Goal: Information Seeking & Learning: Learn about a topic

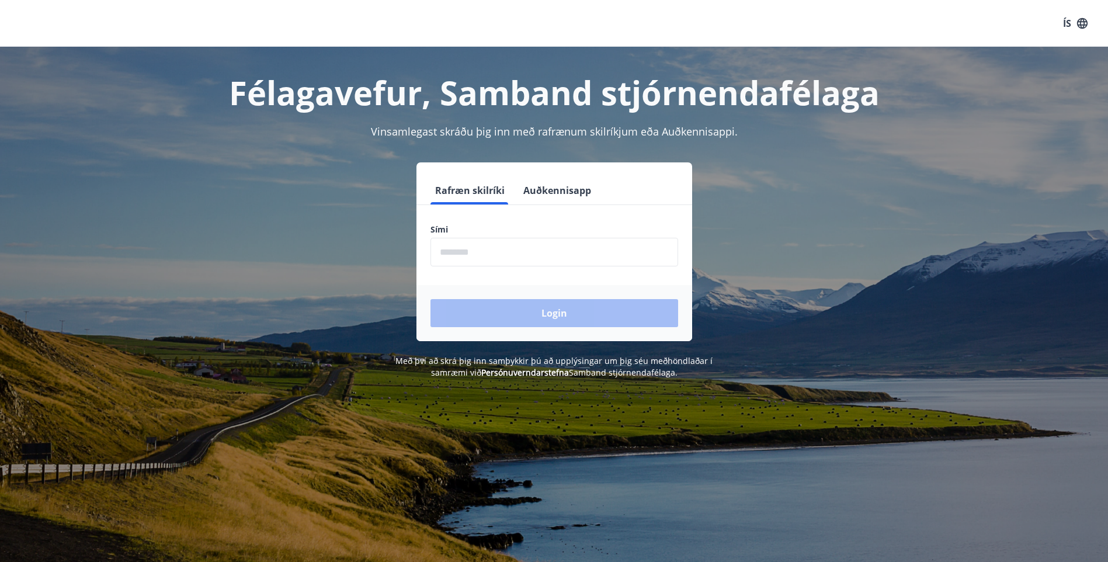
click at [569, 252] on input "phone" at bounding box center [554, 252] width 248 height 29
type input "********"
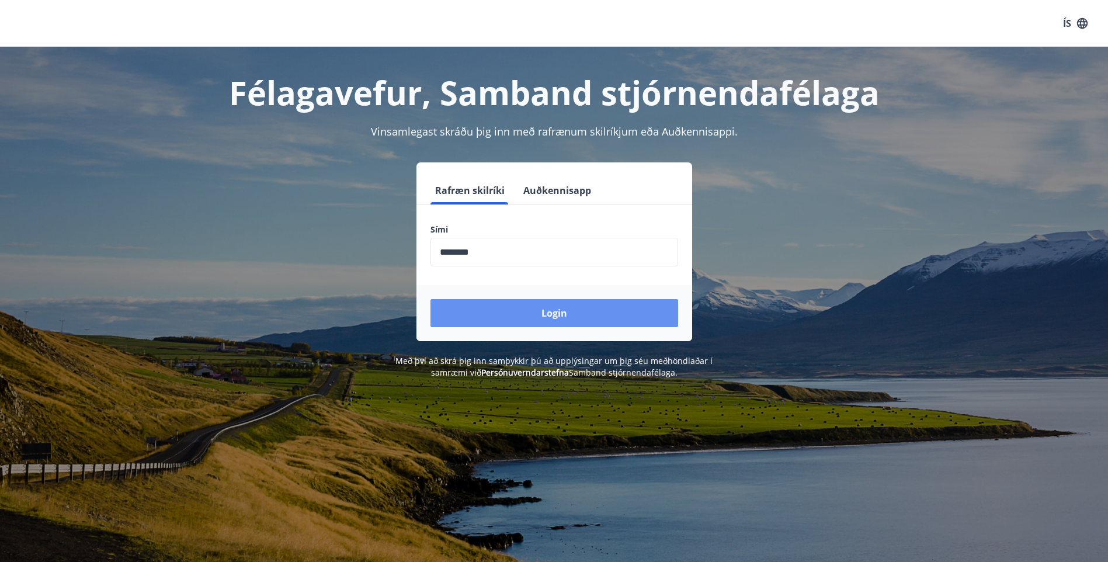
click at [570, 309] on button "Login" at bounding box center [554, 313] width 248 height 28
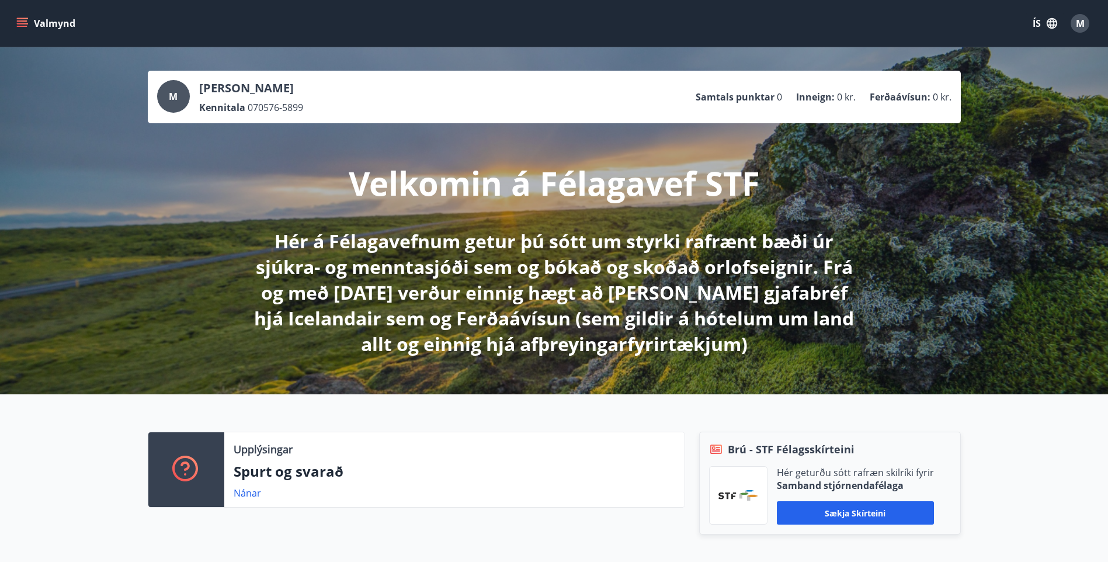
click at [180, 95] on div "M" at bounding box center [173, 96] width 33 height 33
click at [170, 102] on span "M" at bounding box center [173, 96] width 9 height 13
click at [723, 99] on p "Samtals punktar" at bounding box center [734, 96] width 79 height 13
click at [1080, 22] on span "M" at bounding box center [1079, 23] width 9 height 13
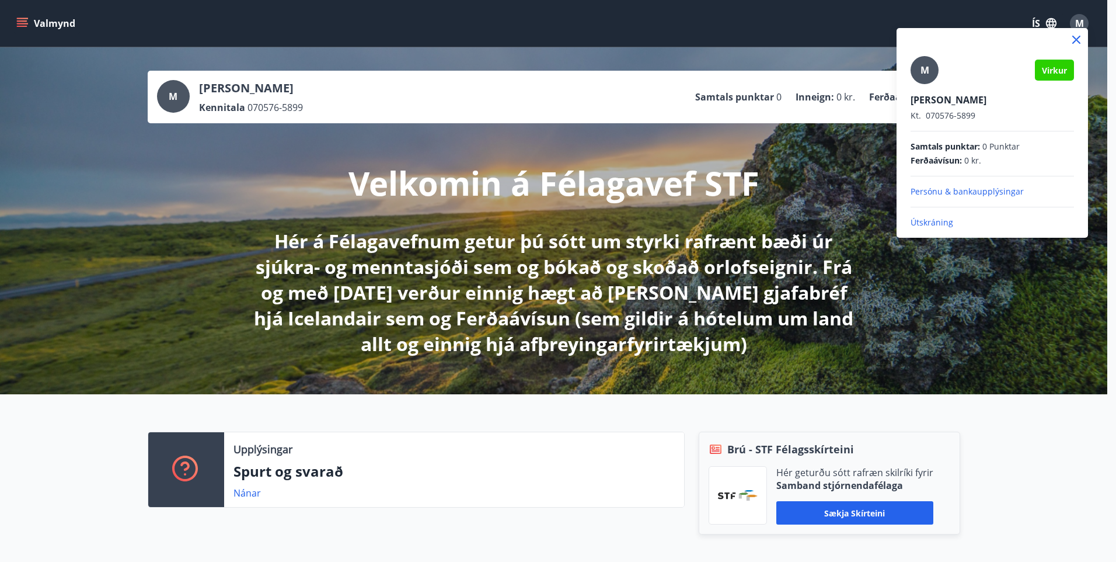
click at [935, 191] on p "Persónu & bankaupplýsingar" at bounding box center [992, 192] width 163 height 12
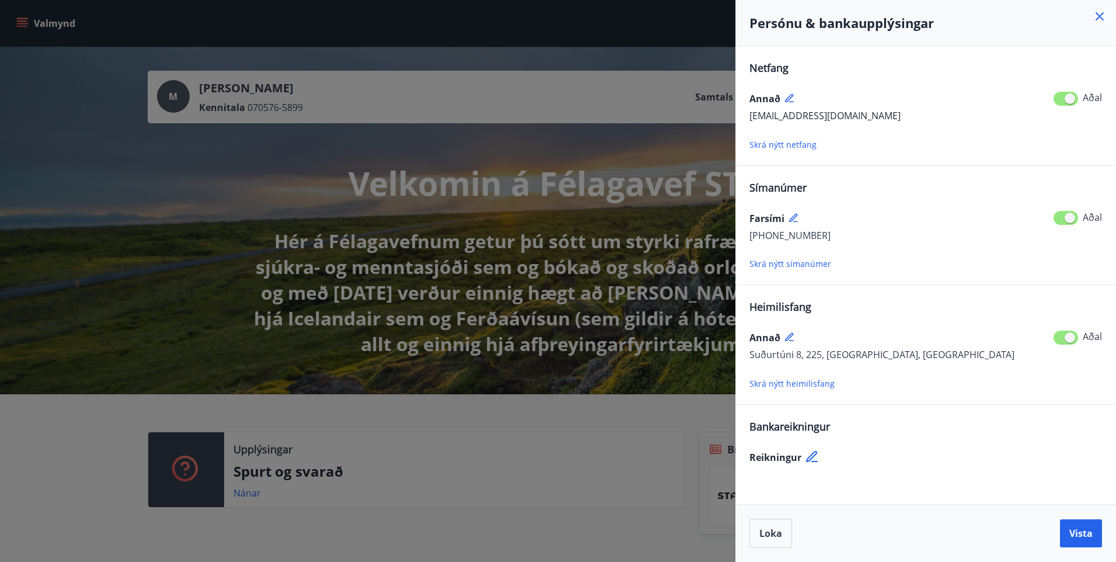
click at [249, 189] on div at bounding box center [558, 281] width 1116 height 562
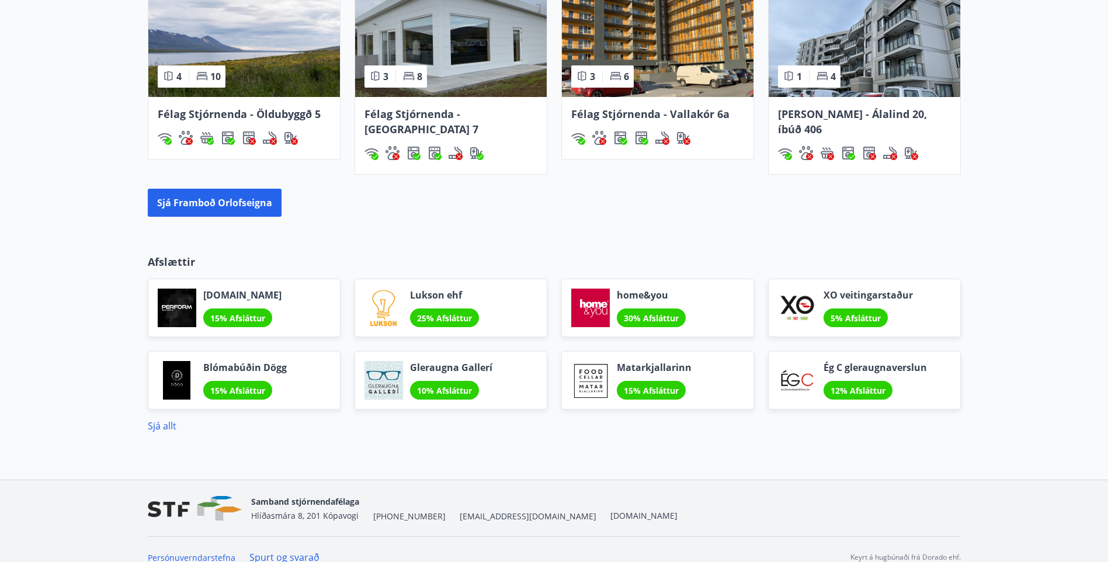
scroll to position [883, 0]
click at [297, 550] on link "Spurt og svarað" at bounding box center [284, 556] width 70 height 13
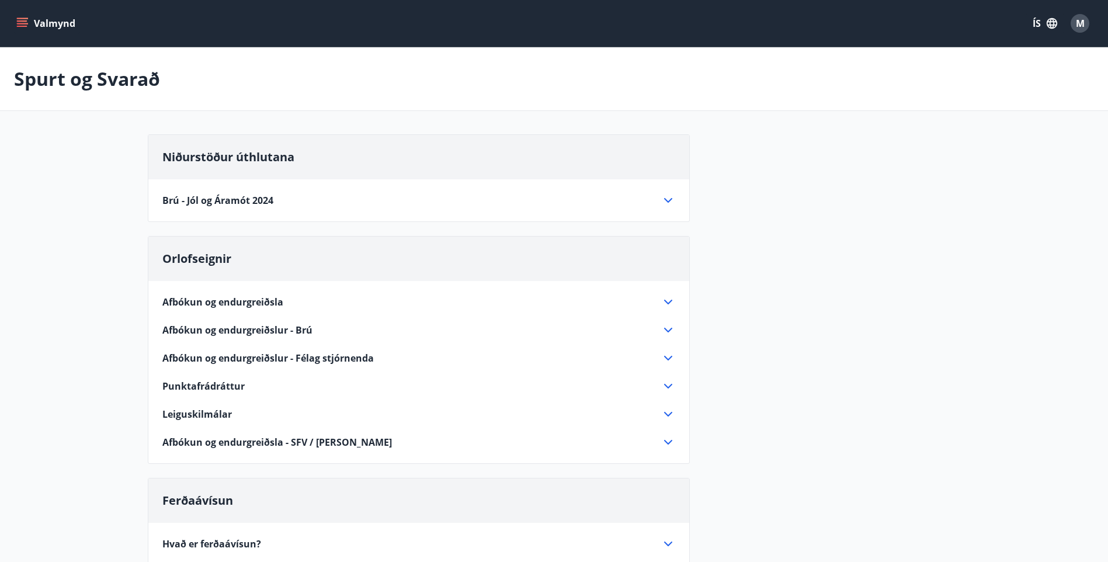
click at [672, 201] on icon at bounding box center [668, 200] width 14 height 14
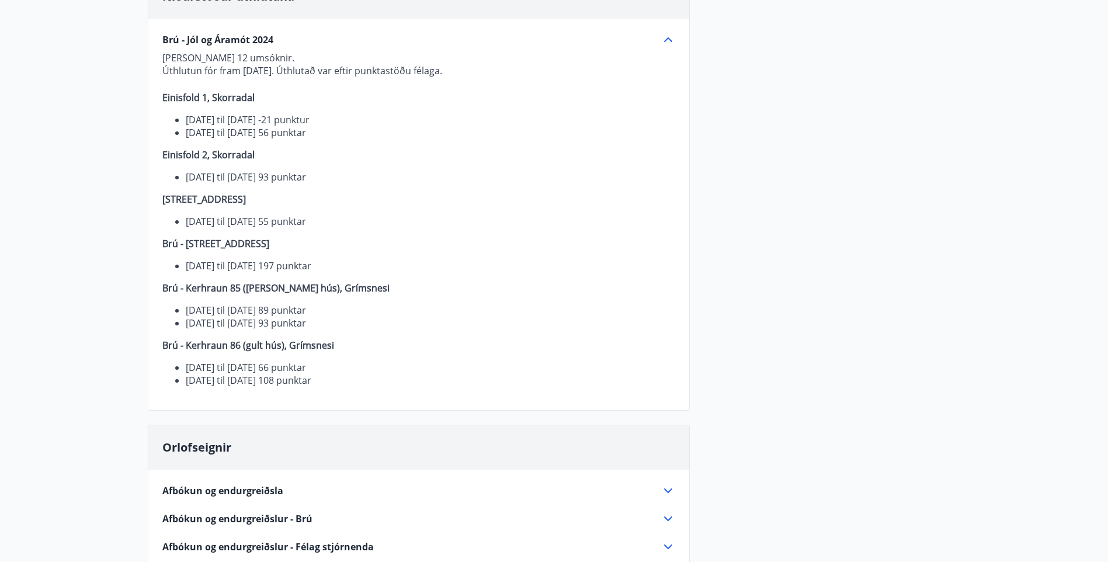
scroll to position [175, 0]
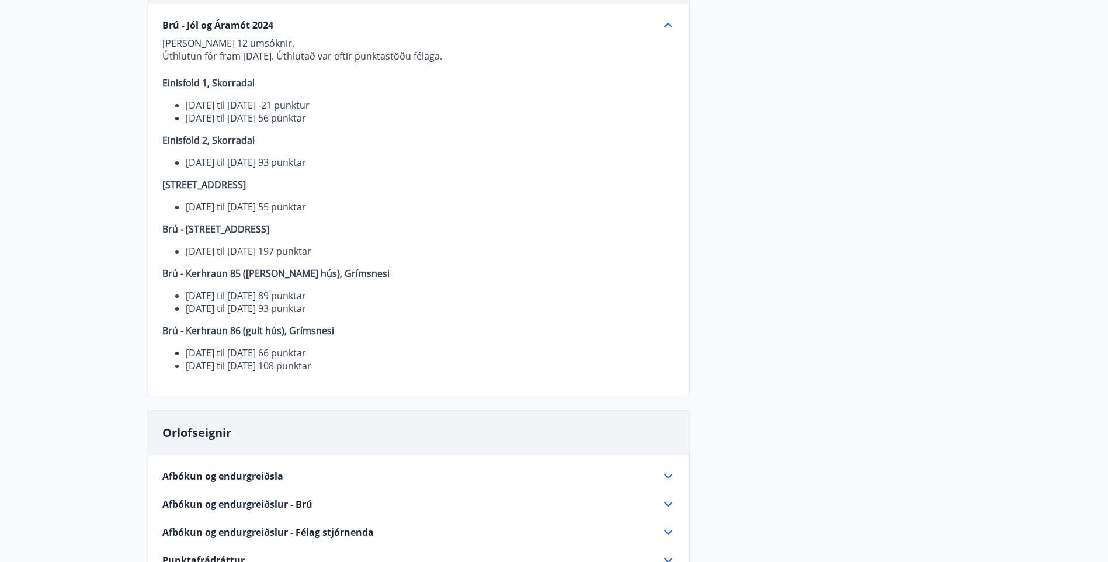
click at [664, 26] on icon at bounding box center [668, 25] width 14 height 14
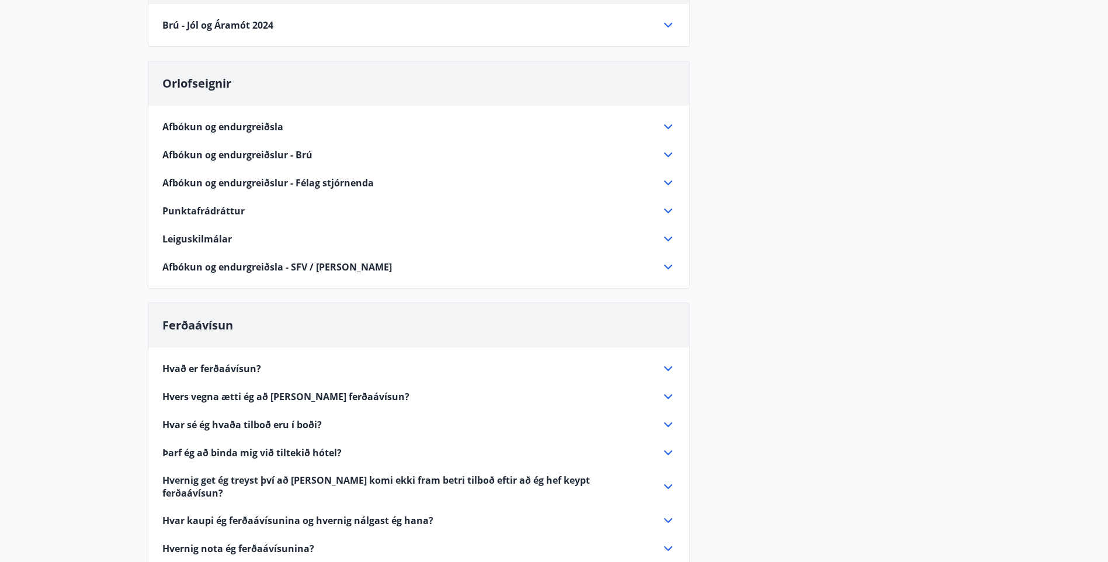
click at [668, 127] on icon at bounding box center [668, 127] width 14 height 14
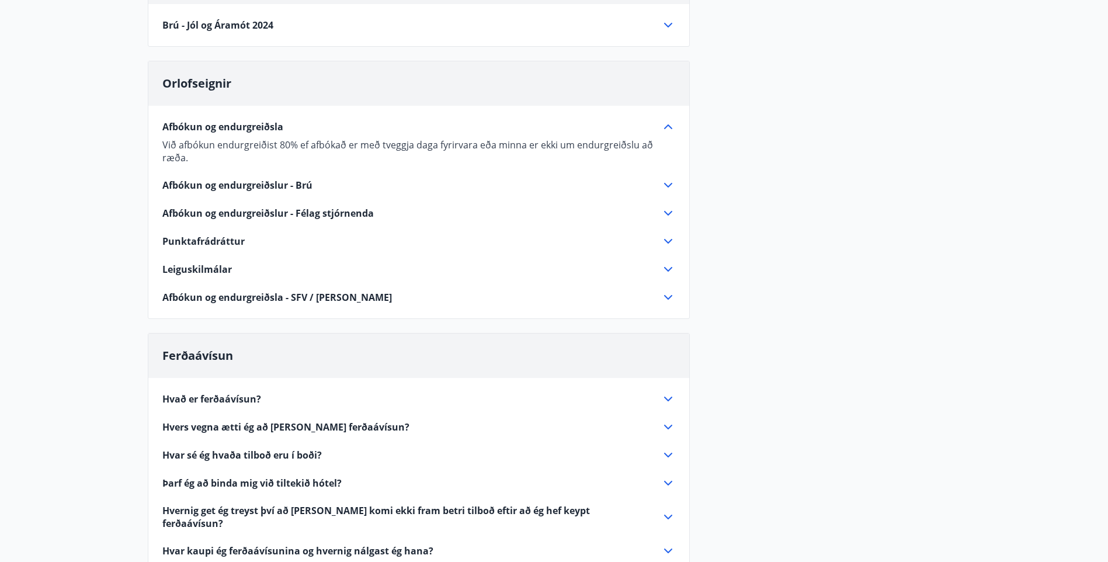
click at [668, 127] on icon at bounding box center [668, 127] width 14 height 14
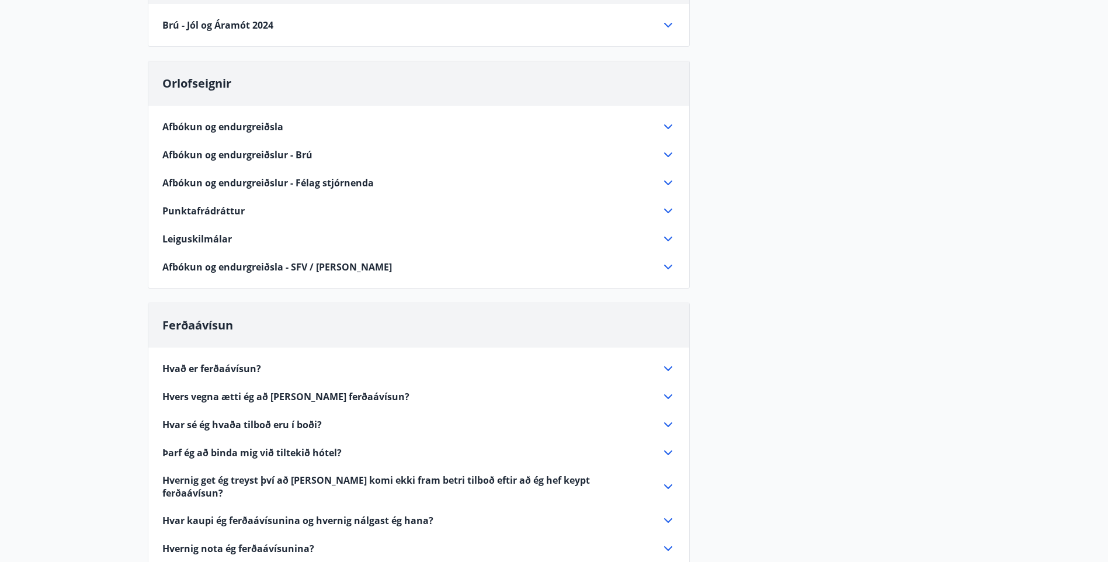
click at [667, 155] on icon at bounding box center [668, 155] width 14 height 14
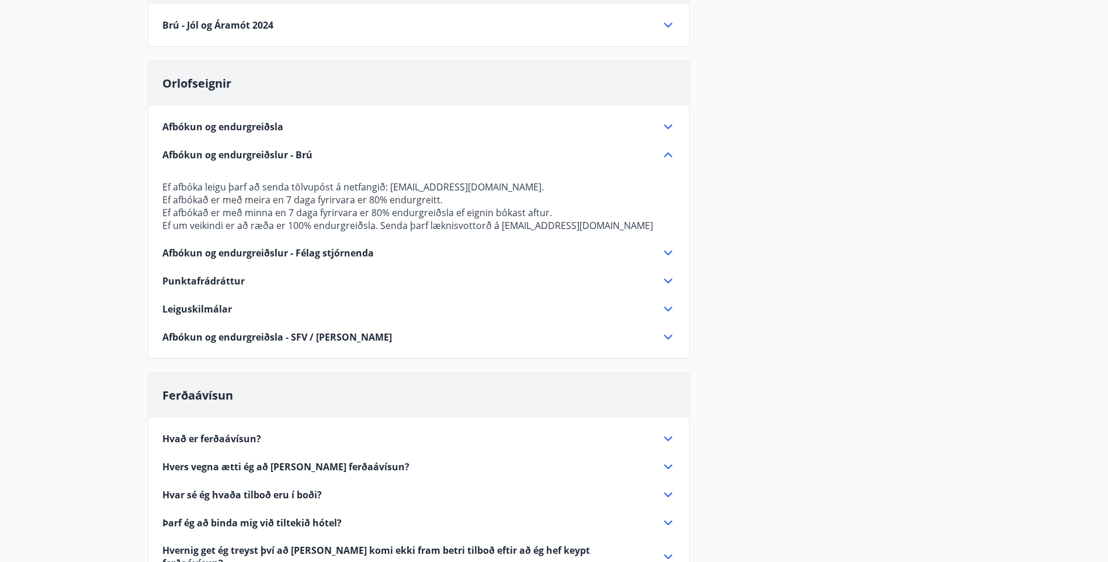
click at [667, 155] on icon at bounding box center [668, 155] width 14 height 14
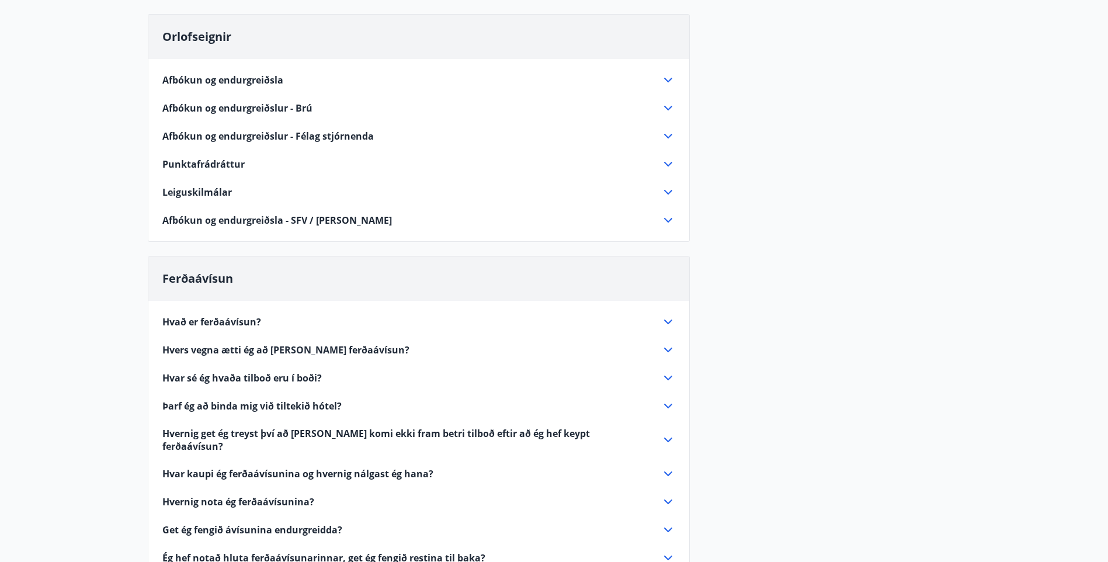
scroll to position [292, 0]
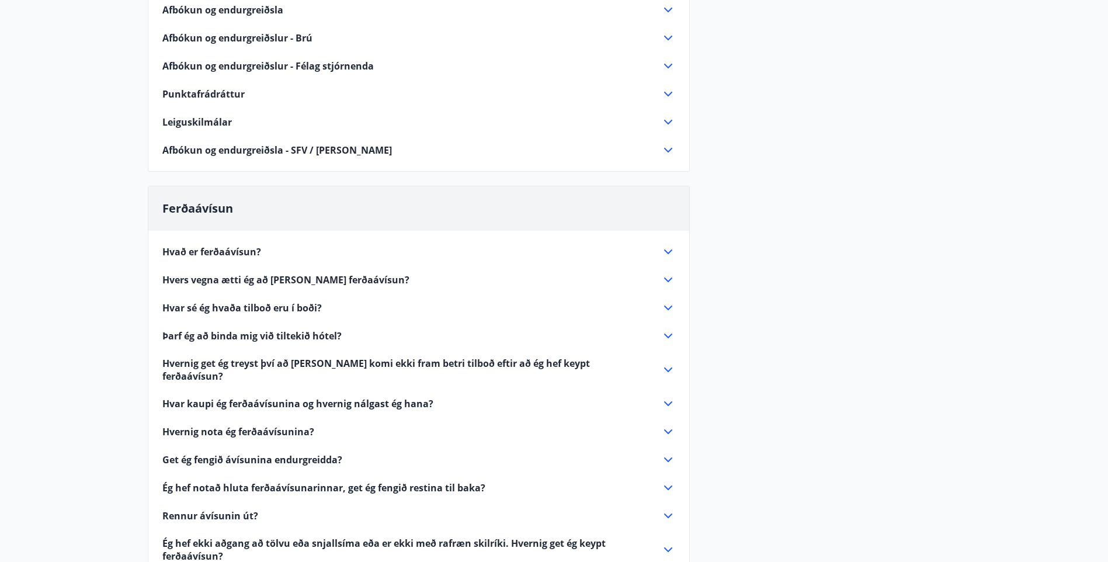
click at [669, 252] on icon at bounding box center [668, 251] width 8 height 5
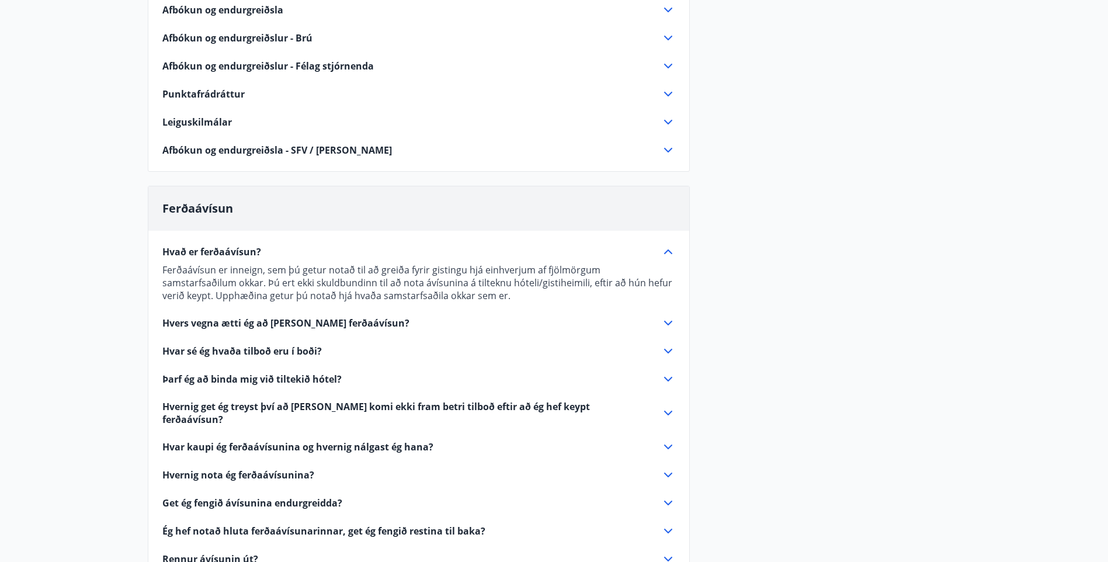
scroll to position [350, 0]
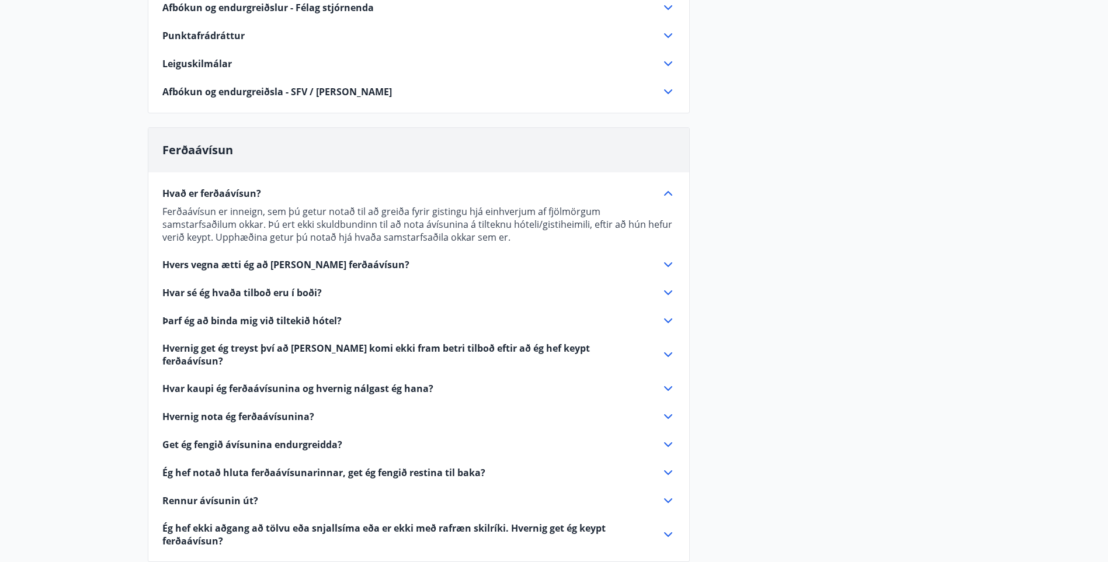
click at [670, 264] on icon at bounding box center [668, 264] width 14 height 14
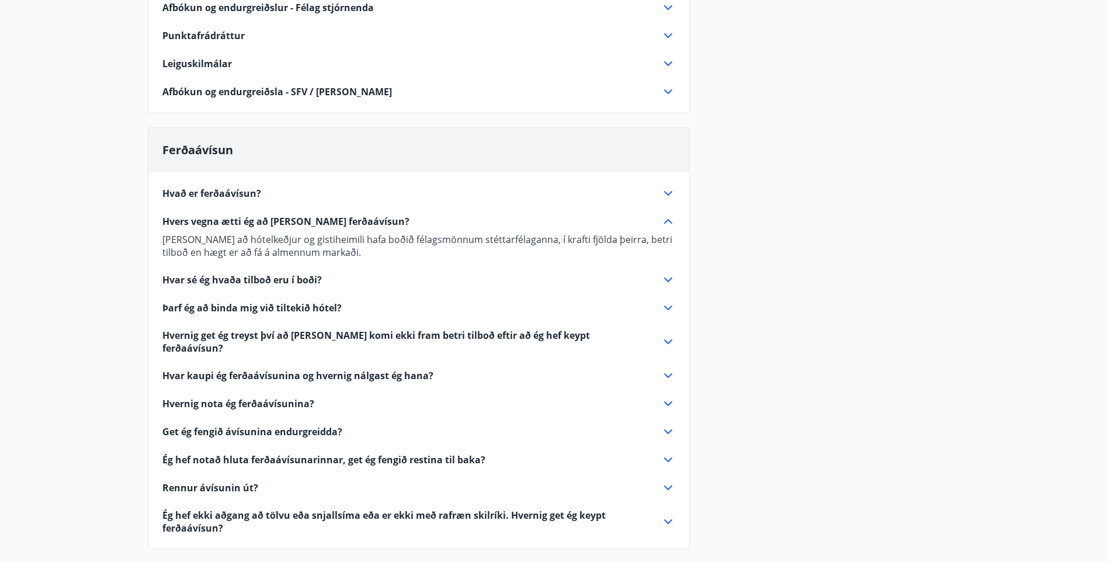
click at [670, 280] on icon at bounding box center [668, 279] width 8 height 5
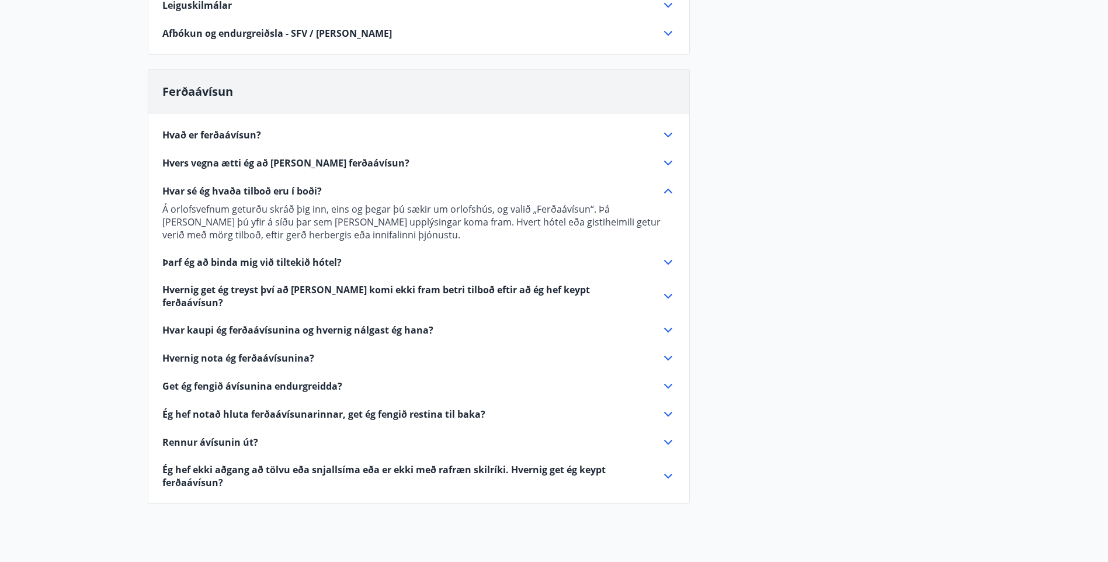
scroll to position [467, 0]
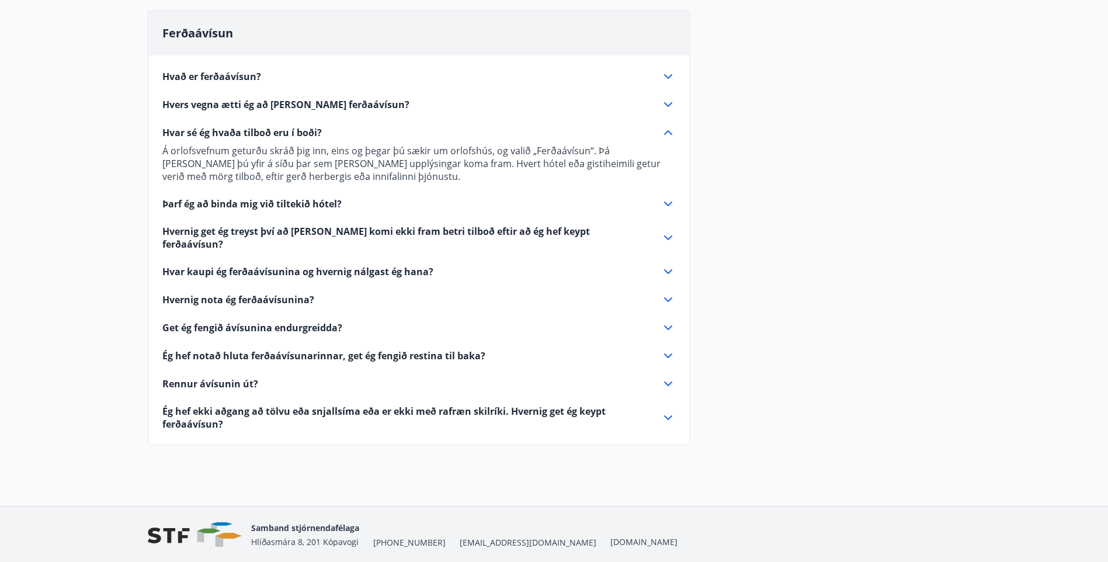
click at [664, 264] on icon at bounding box center [668, 271] width 14 height 14
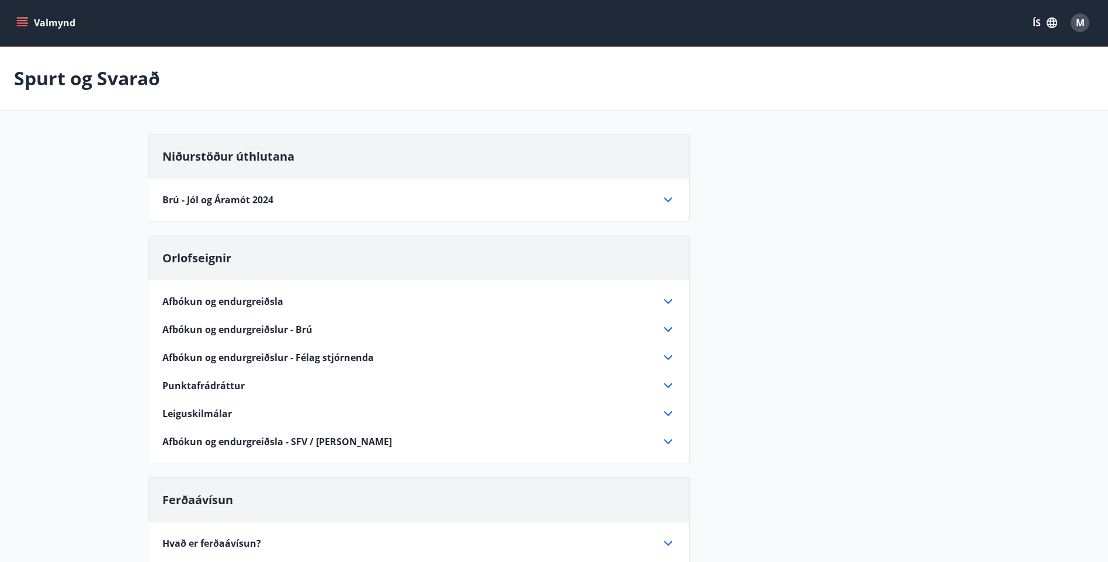
scroll to position [0, 0]
click at [19, 20] on icon "menu" at bounding box center [22, 24] width 12 height 12
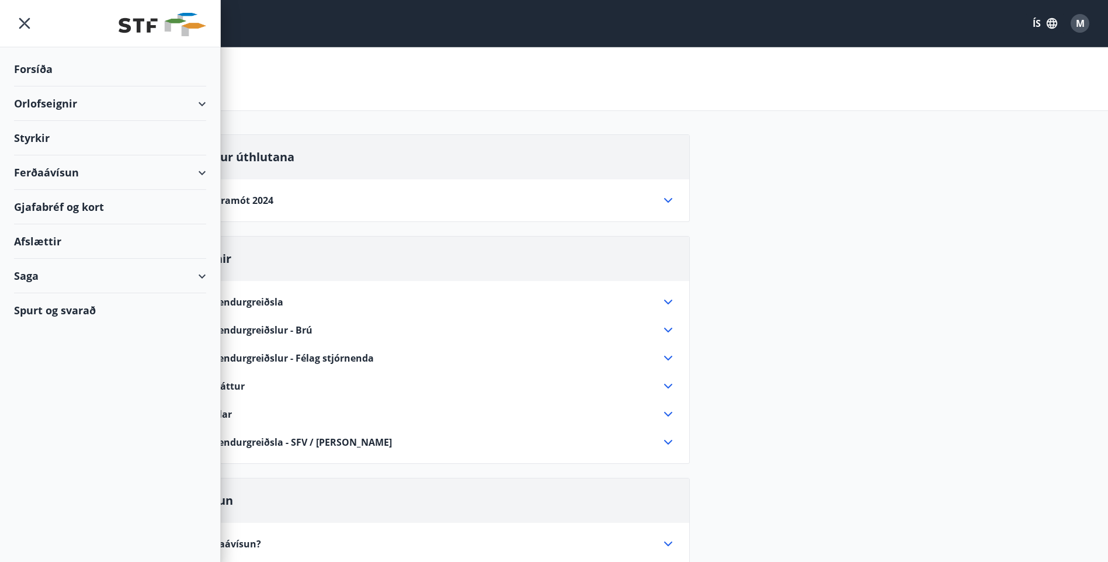
click at [896, 195] on div "Niðurstöður úthlutana [GEOGRAPHIC_DATA] og [PERSON_NAME] 2024 [PERSON_NAME] 12 …" at bounding box center [554, 530] width 813 height 792
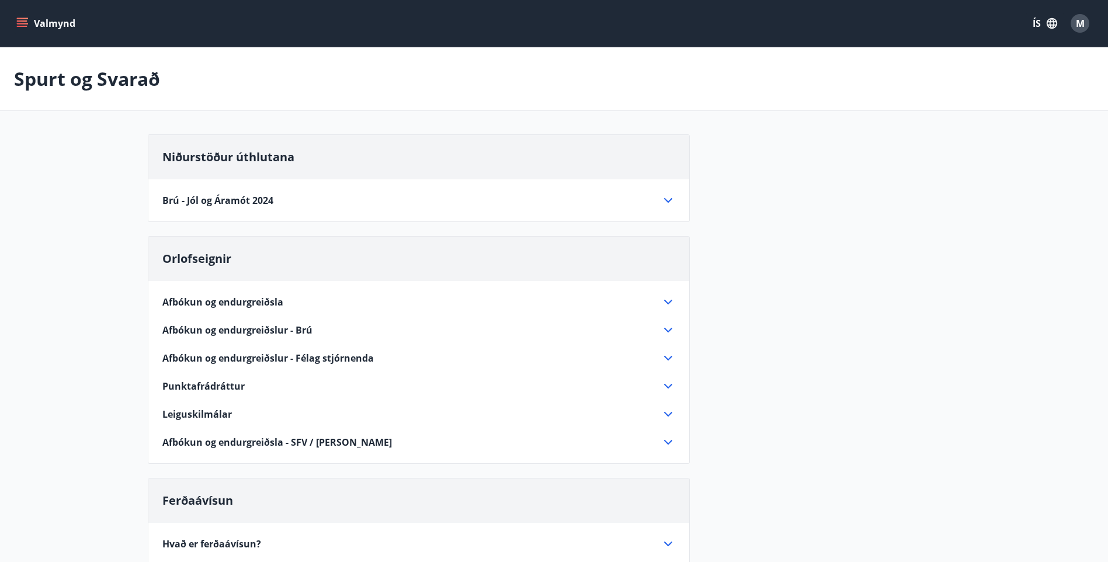
drag, startPoint x: 868, startPoint y: 196, endPoint x: 861, endPoint y: 191, distance: 7.9
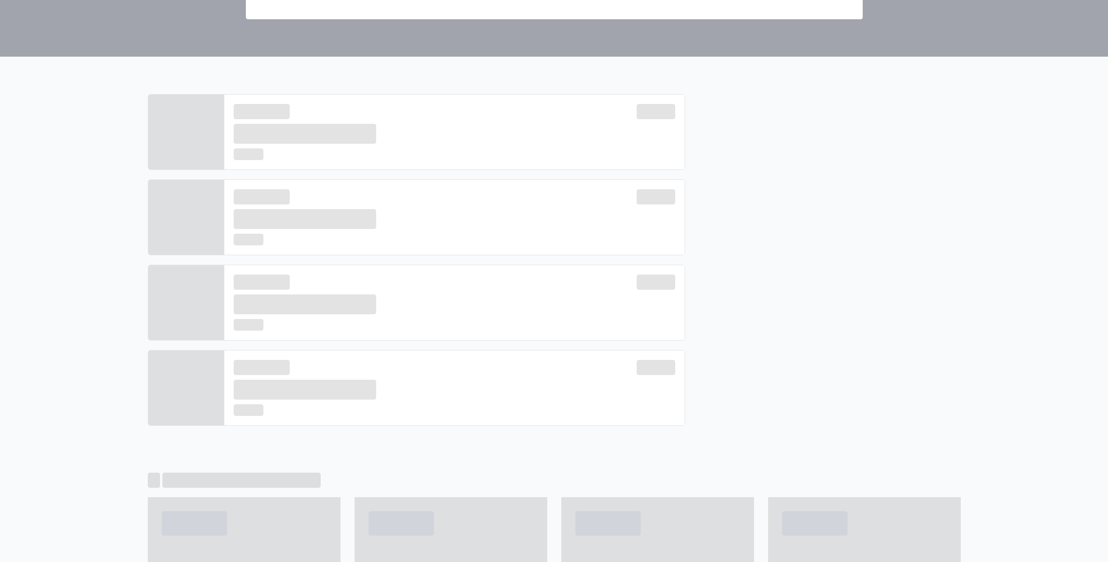
scroll to position [234, 0]
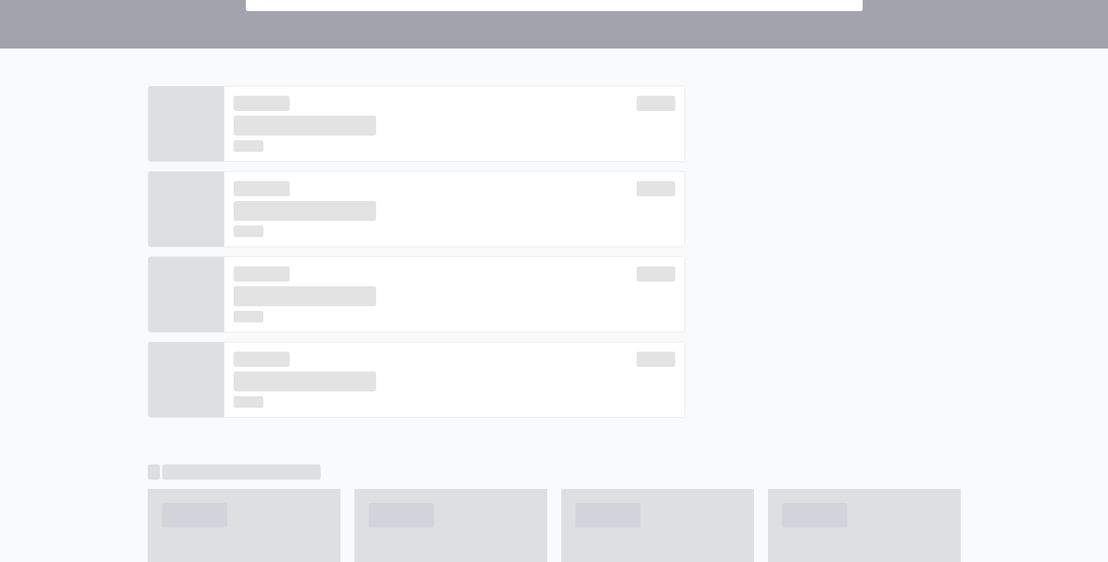
click at [854, 230] on div at bounding box center [823, 256] width 276 height 341
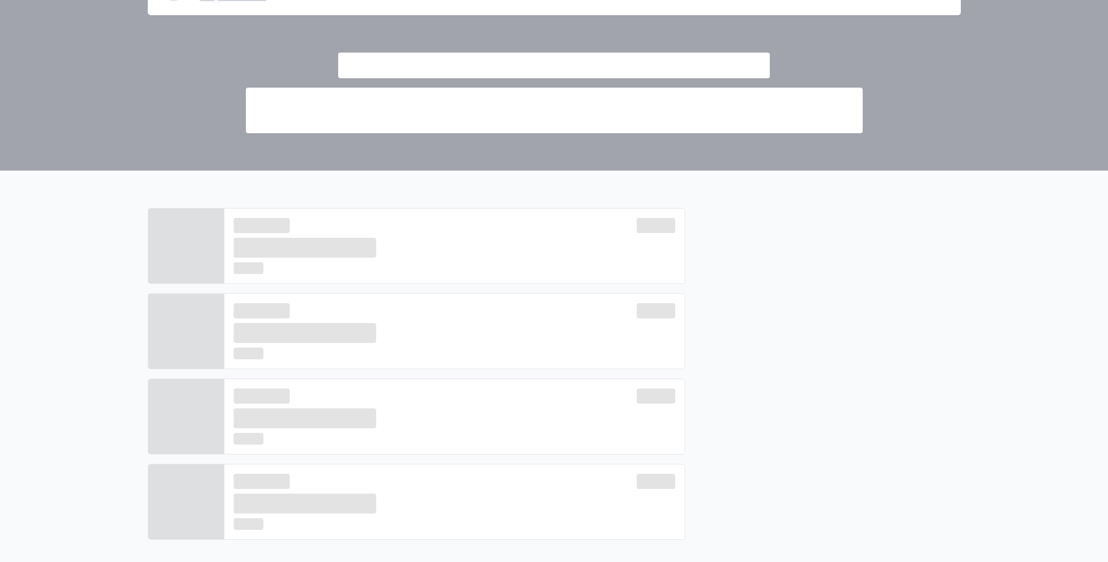
scroll to position [0, 0]
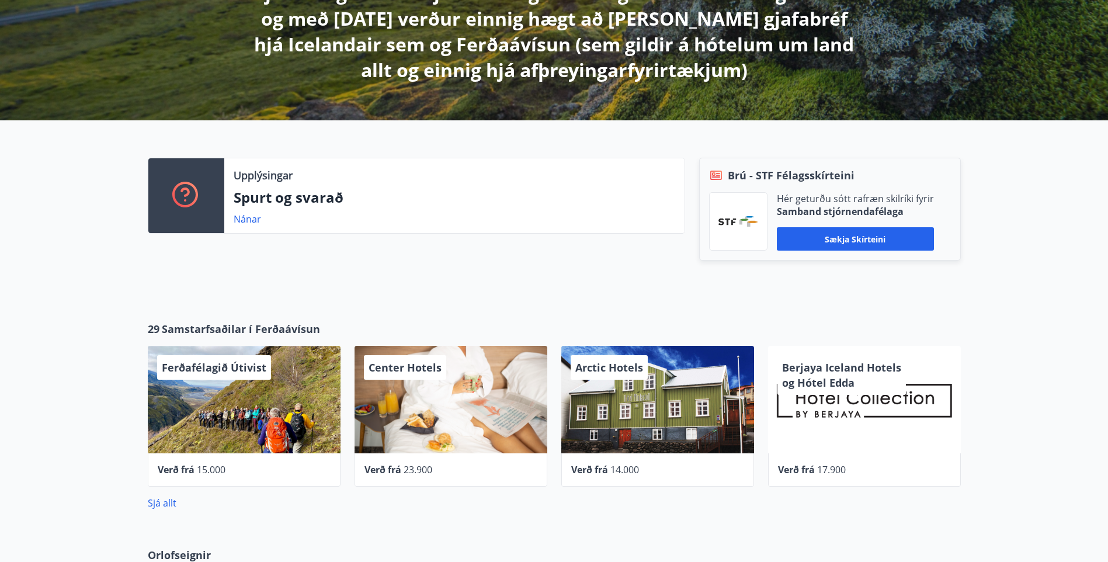
scroll to position [292, 0]
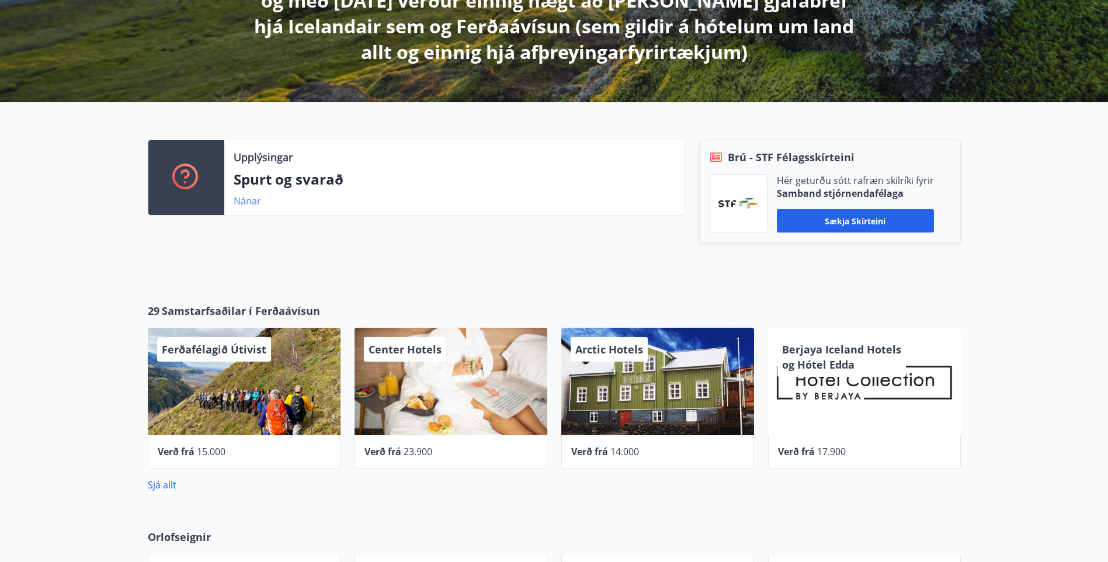
click at [252, 198] on link "Nánar" at bounding box center [247, 200] width 27 height 13
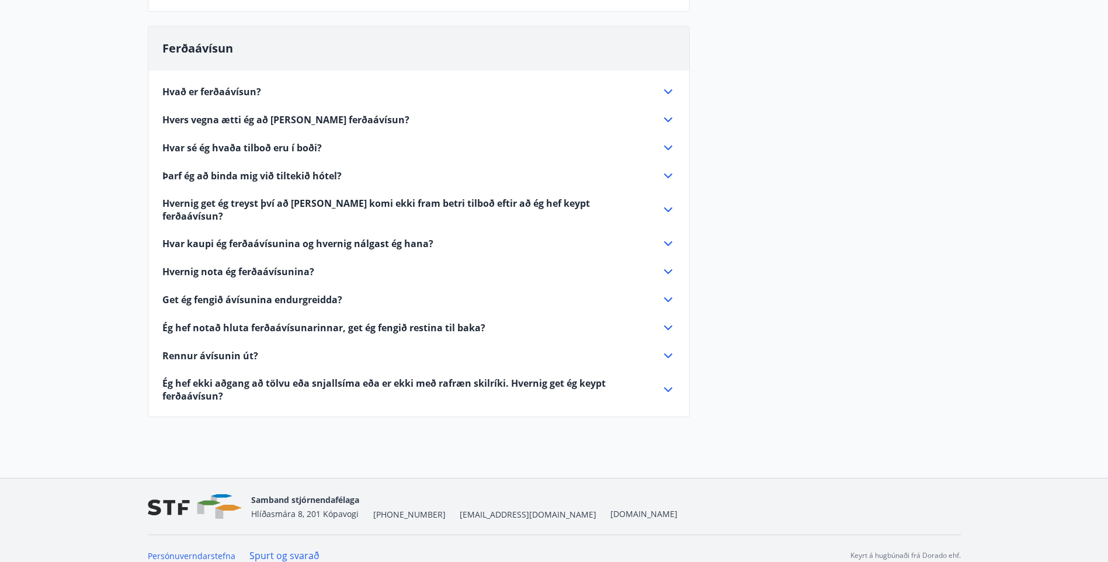
scroll to position [454, 0]
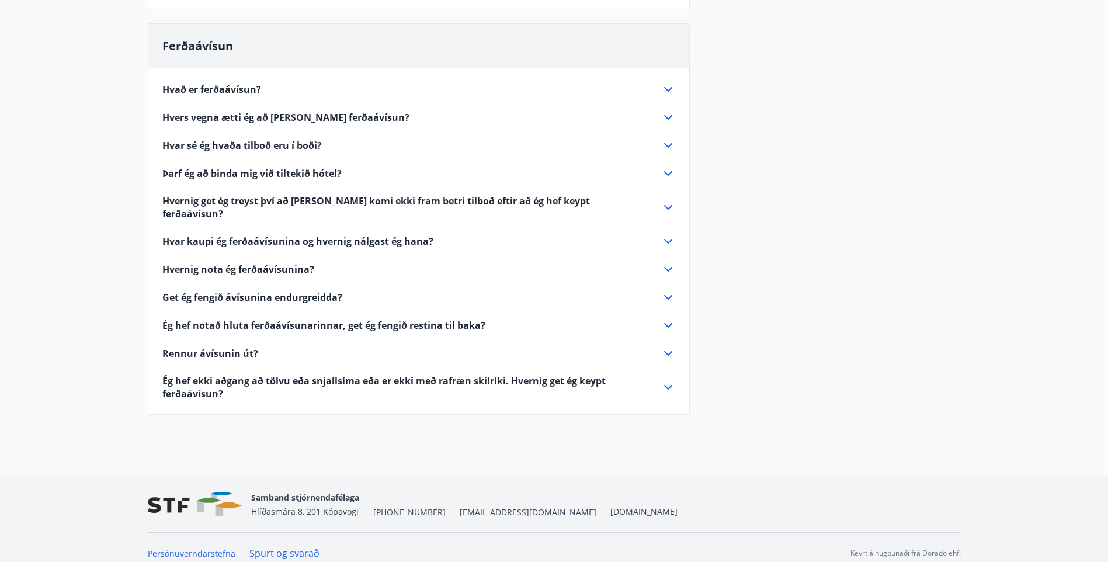
scroll to position [292, 0]
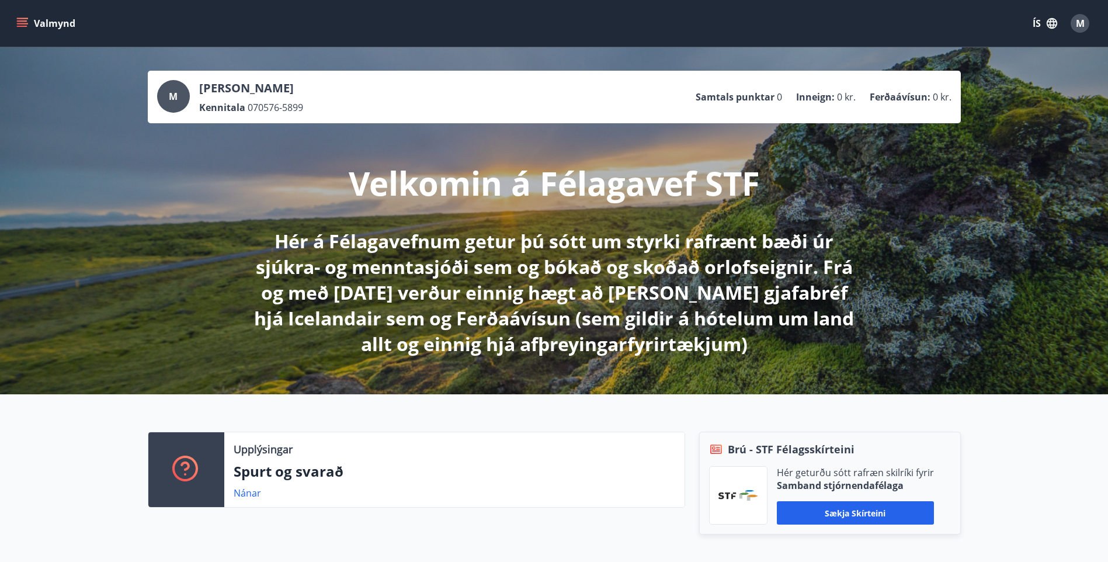
click at [177, 89] on div "M" at bounding box center [173, 96] width 33 height 33
